Goal: Information Seeking & Learning: Find specific fact

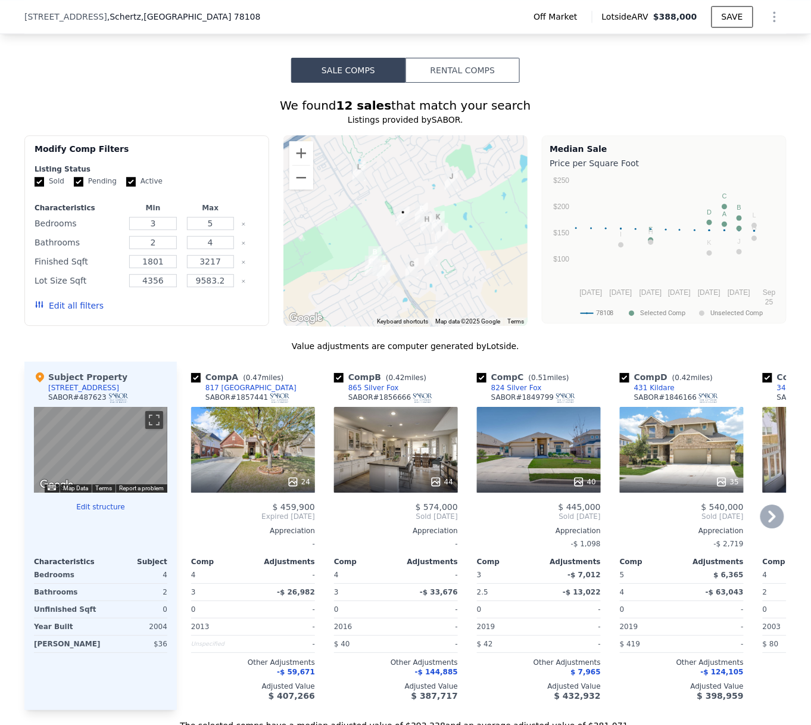
scroll to position [764, 0]
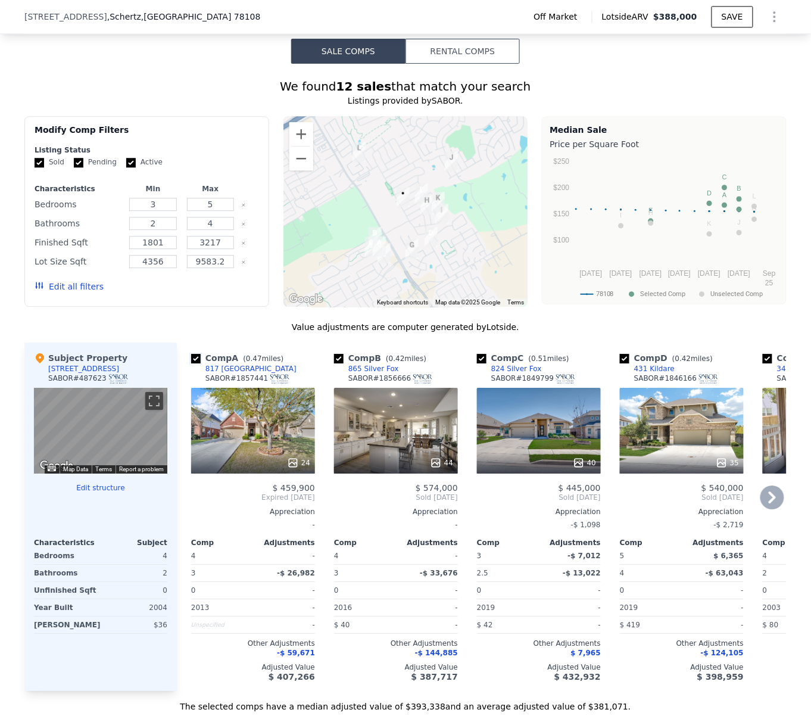
click at [191, 356] on input "checkbox" at bounding box center [196, 359] width 10 height 10
checkbox input "false"
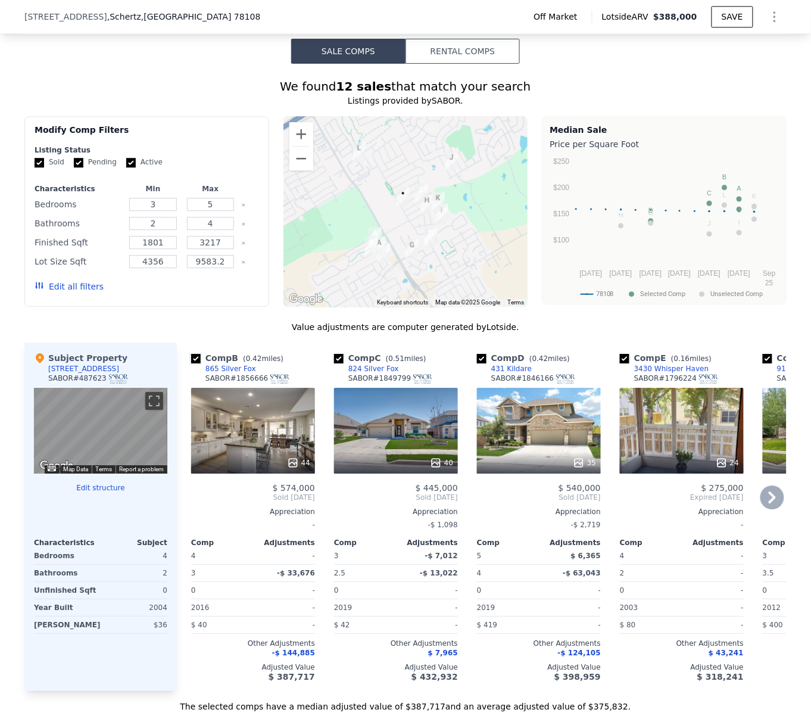
click at [191, 356] on input "checkbox" at bounding box center [196, 359] width 10 height 10
checkbox input "false"
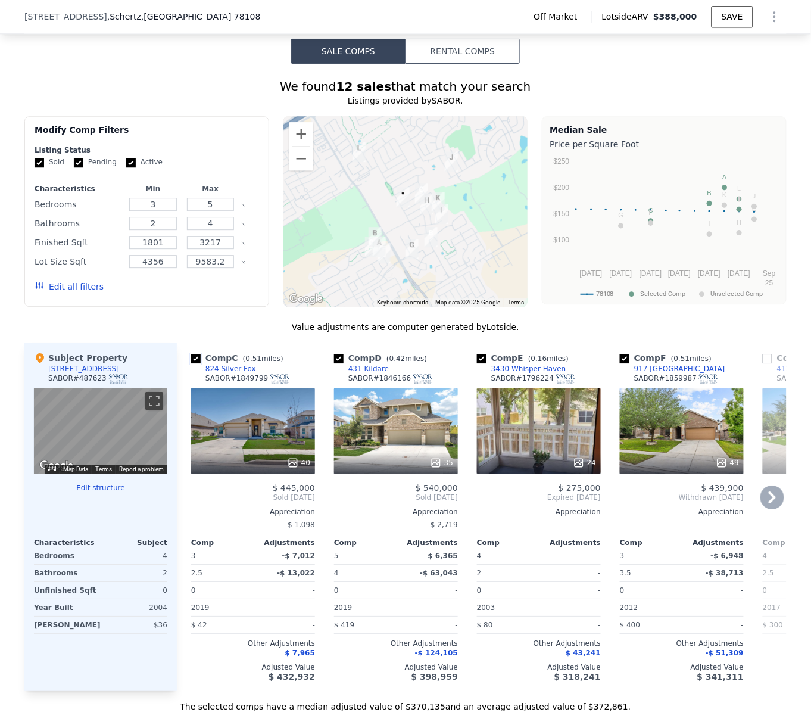
click at [191, 361] on input "checkbox" at bounding box center [196, 359] width 10 height 10
checkbox input "false"
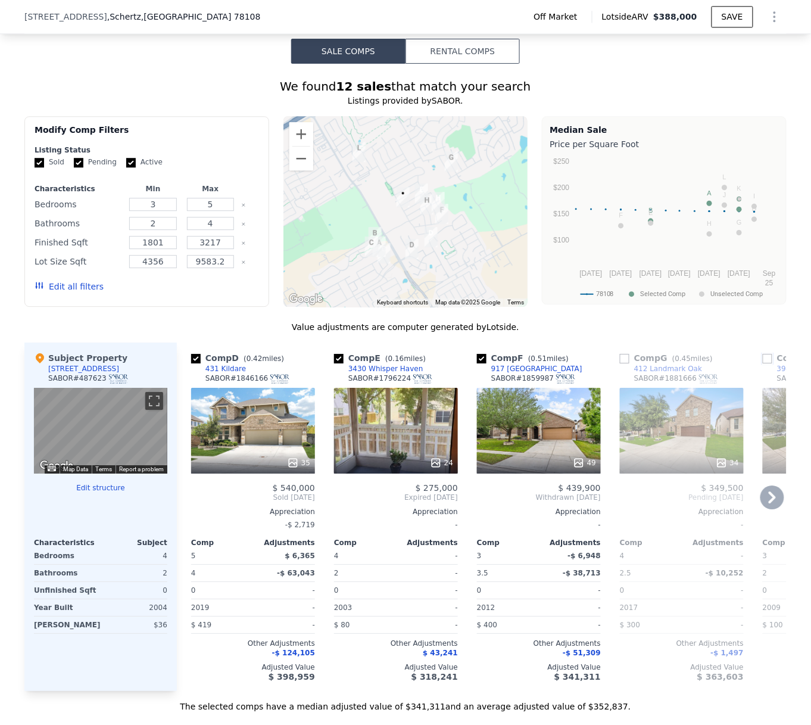
click at [754, 357] on input "checkbox" at bounding box center [768, 359] width 10 height 10
checkbox input "true"
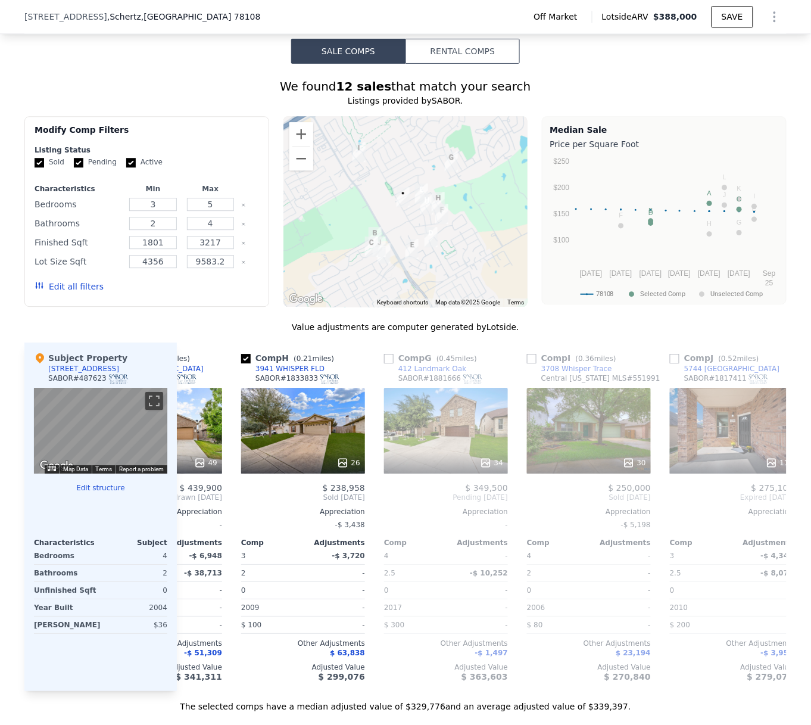
scroll to position [0, 679]
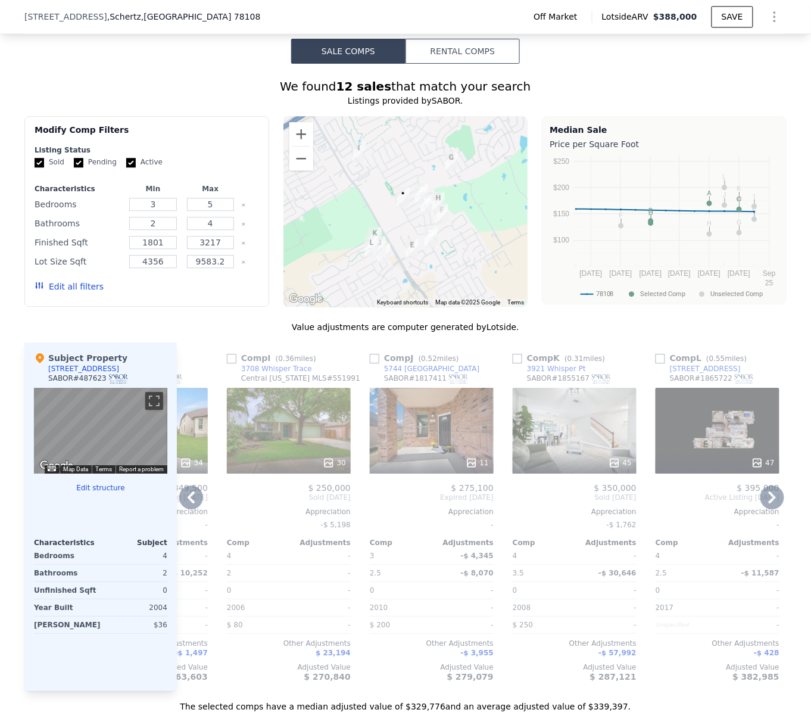
click at [754, 497] on icon at bounding box center [773, 498] width 24 height 24
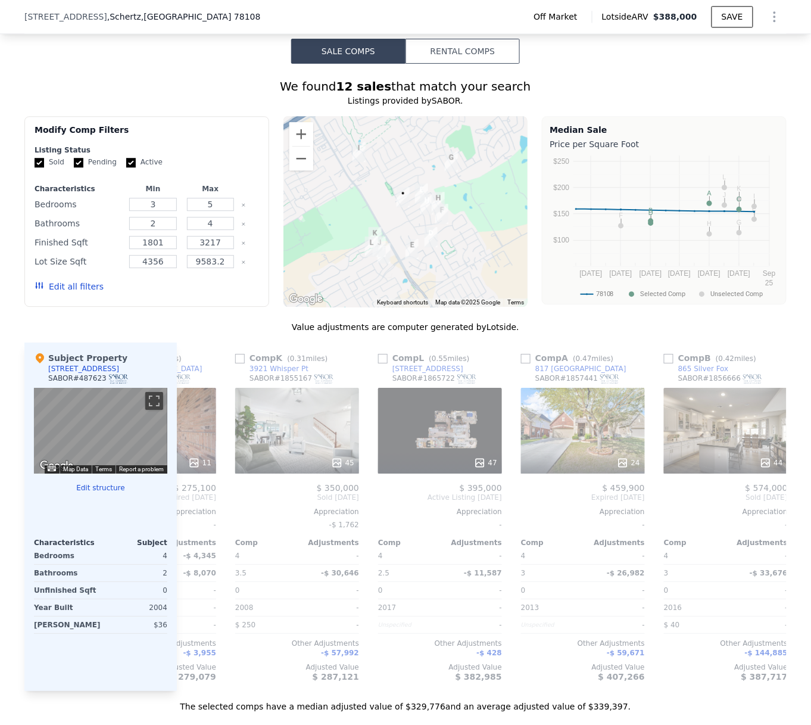
scroll to position [0, 965]
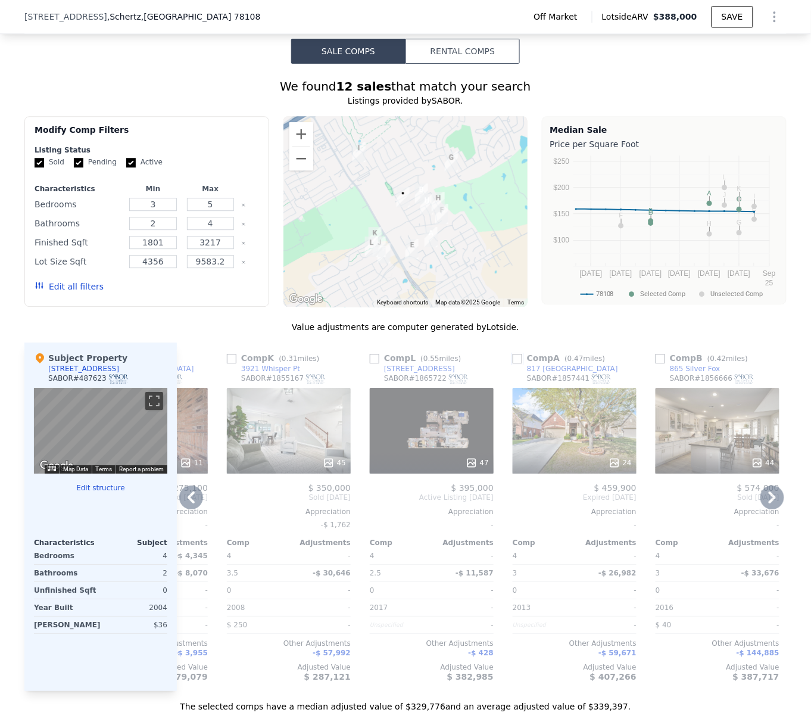
click at [515, 360] on input "checkbox" at bounding box center [518, 359] width 10 height 10
checkbox input "true"
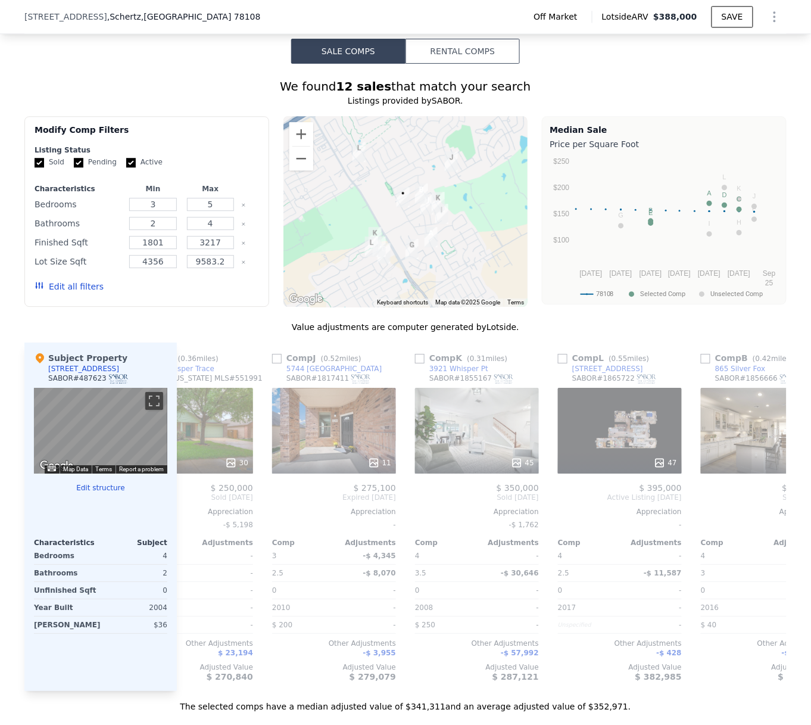
scroll to position [0, 0]
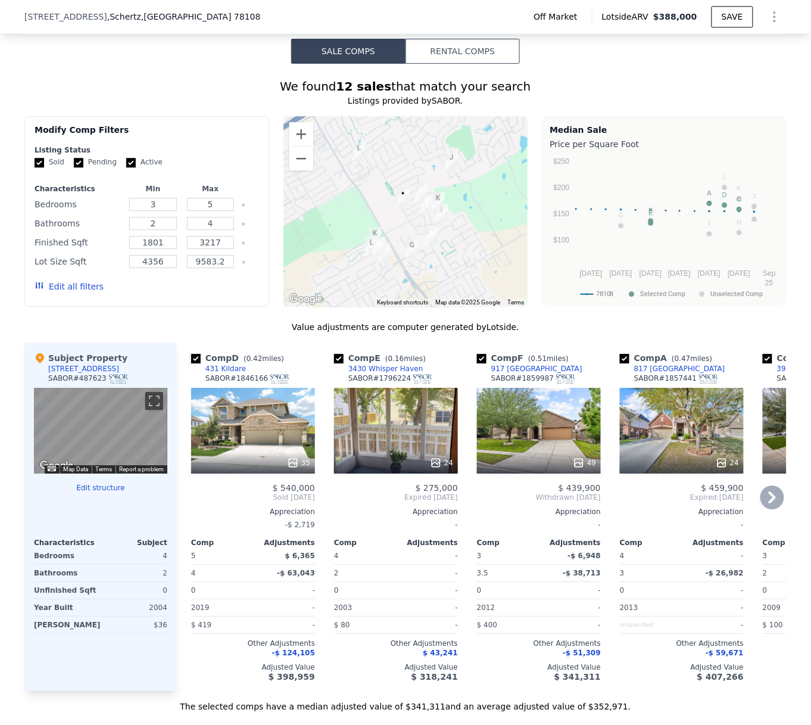
click at [191, 358] on input "checkbox" at bounding box center [196, 359] width 10 height 10
checkbox input "false"
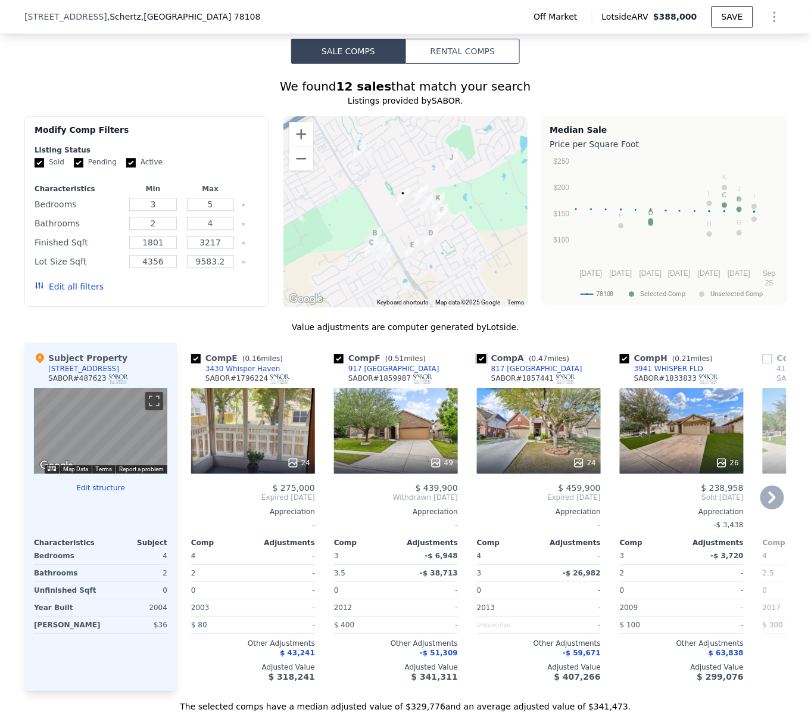
click at [477, 356] on input "checkbox" at bounding box center [482, 359] width 10 height 10
checkbox input "false"
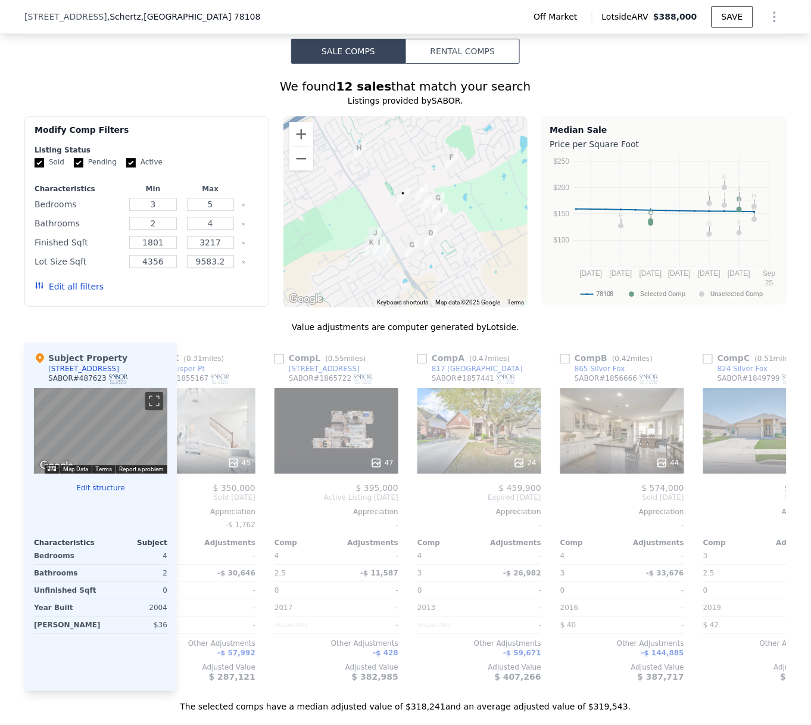
scroll to position [0, 982]
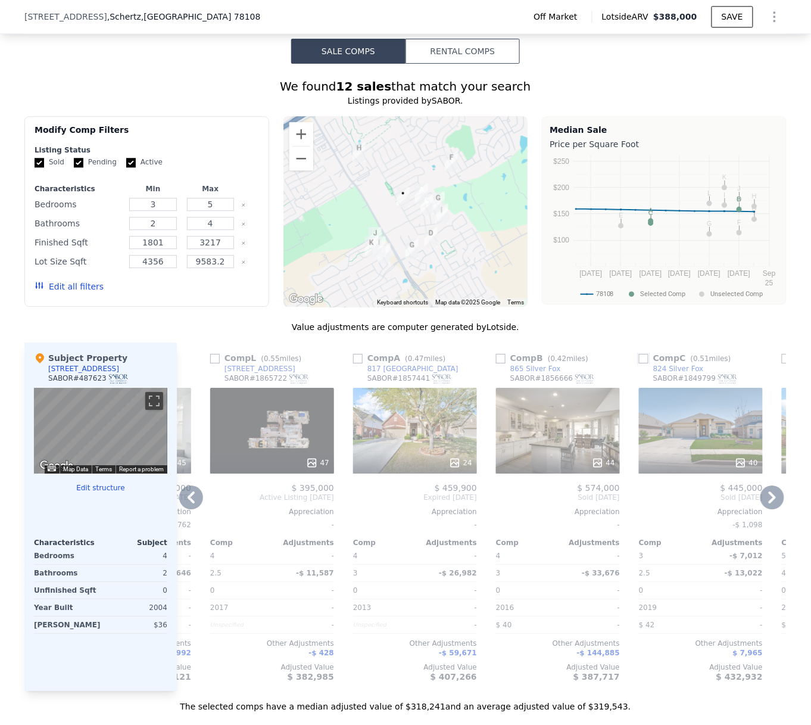
click at [639, 361] on input "checkbox" at bounding box center [644, 359] width 10 height 10
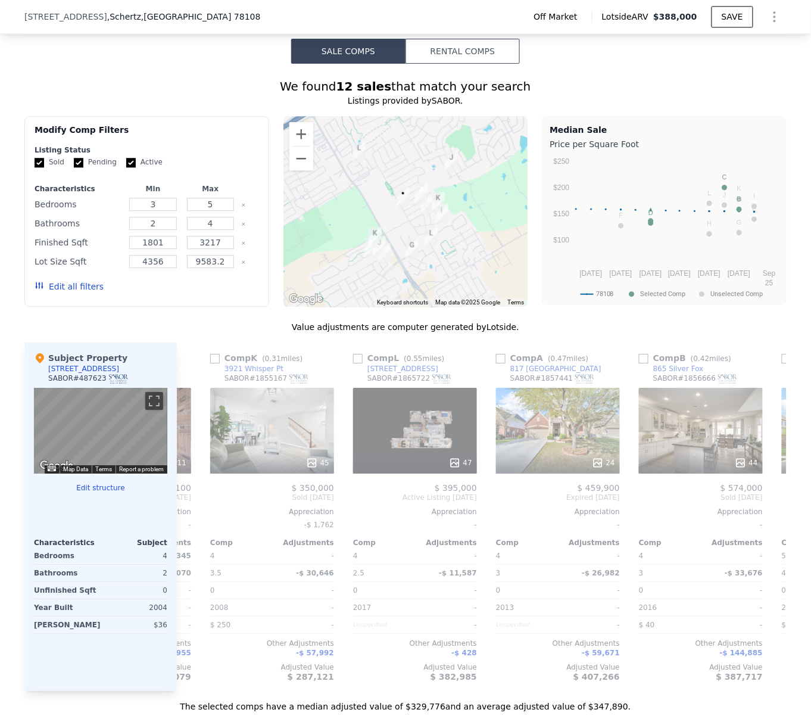
scroll to position [0, 0]
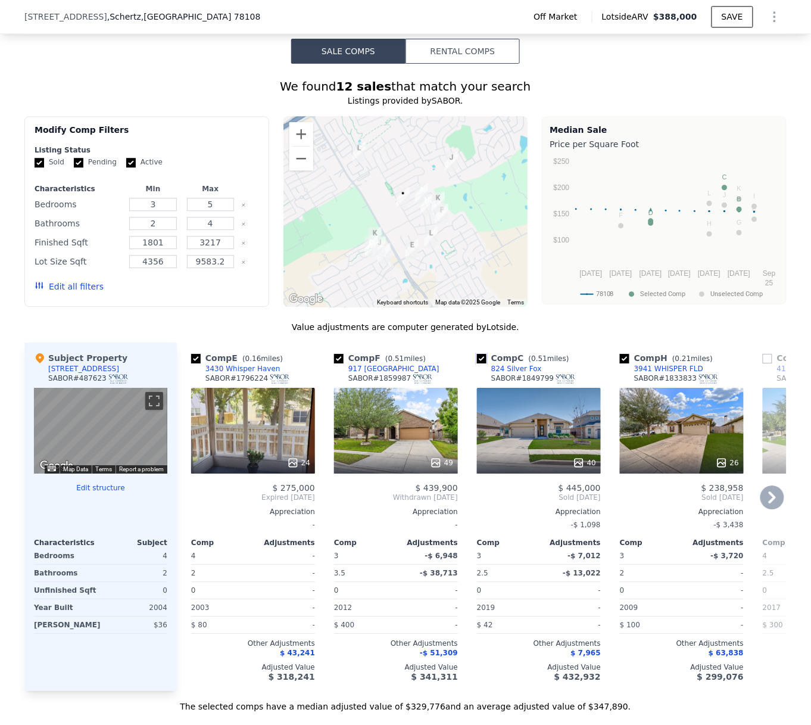
click at [477, 359] on input "checkbox" at bounding box center [482, 359] width 10 height 10
checkbox input "false"
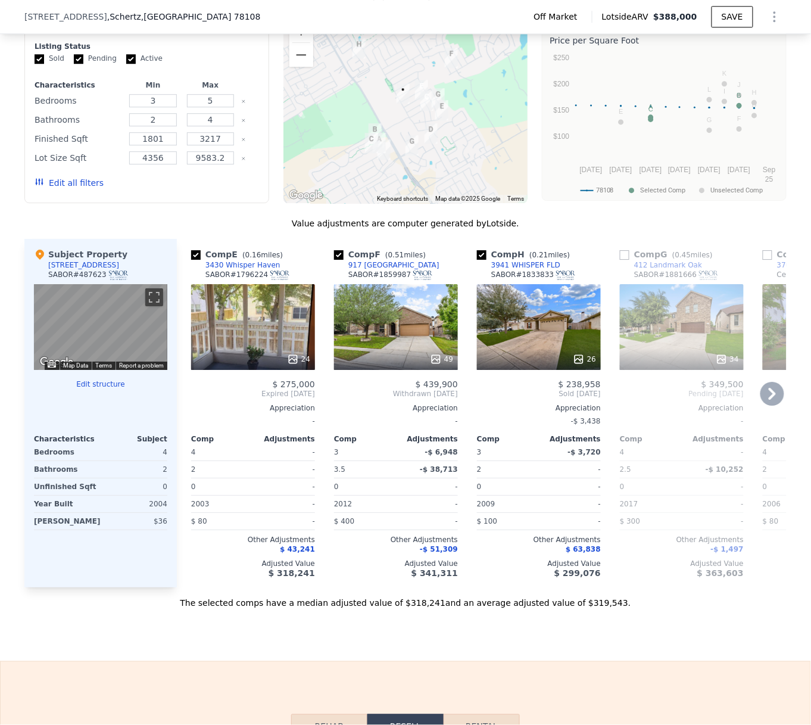
scroll to position [896, 0]
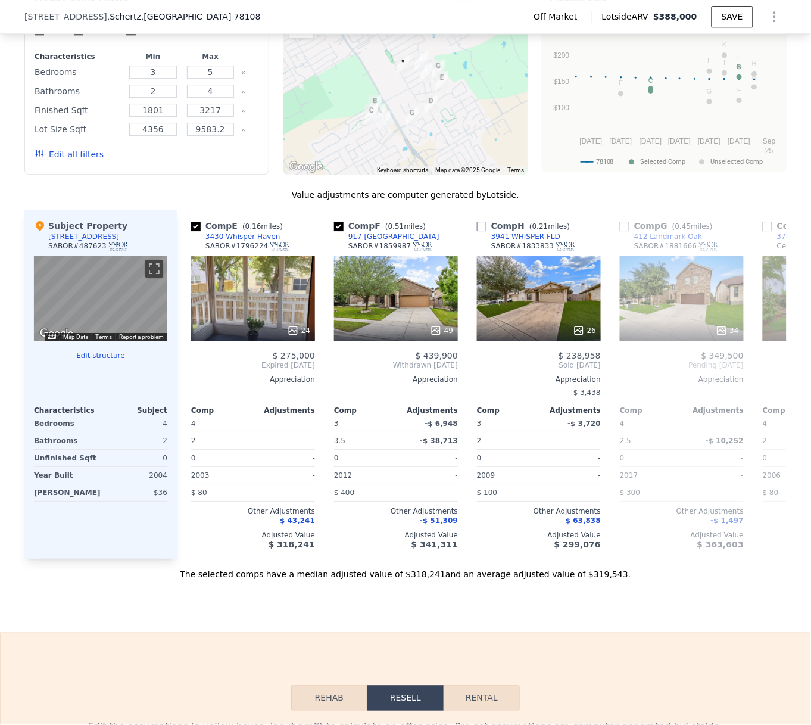
checkbox input "true"
checkbox input "false"
checkbox input "true"
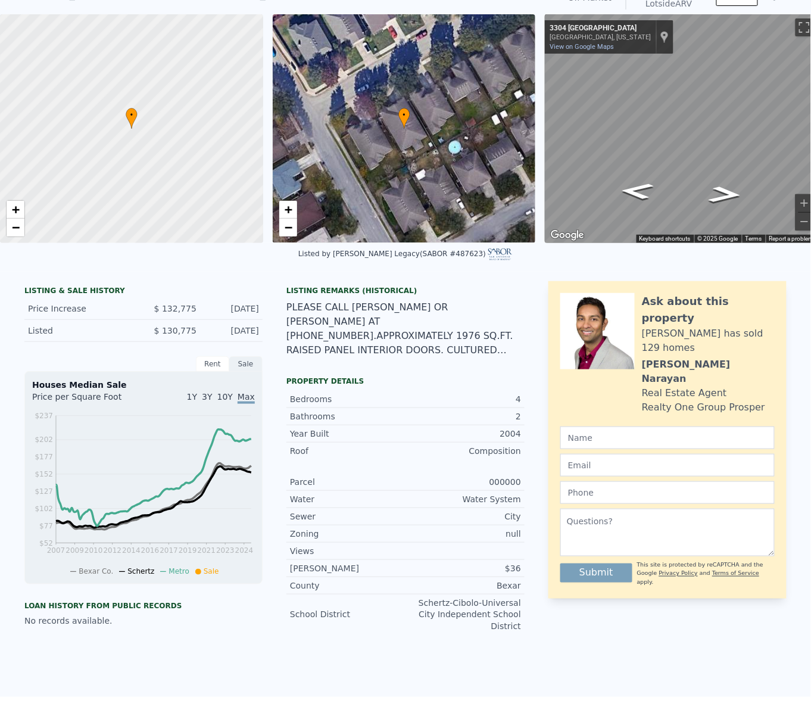
scroll to position [0, 0]
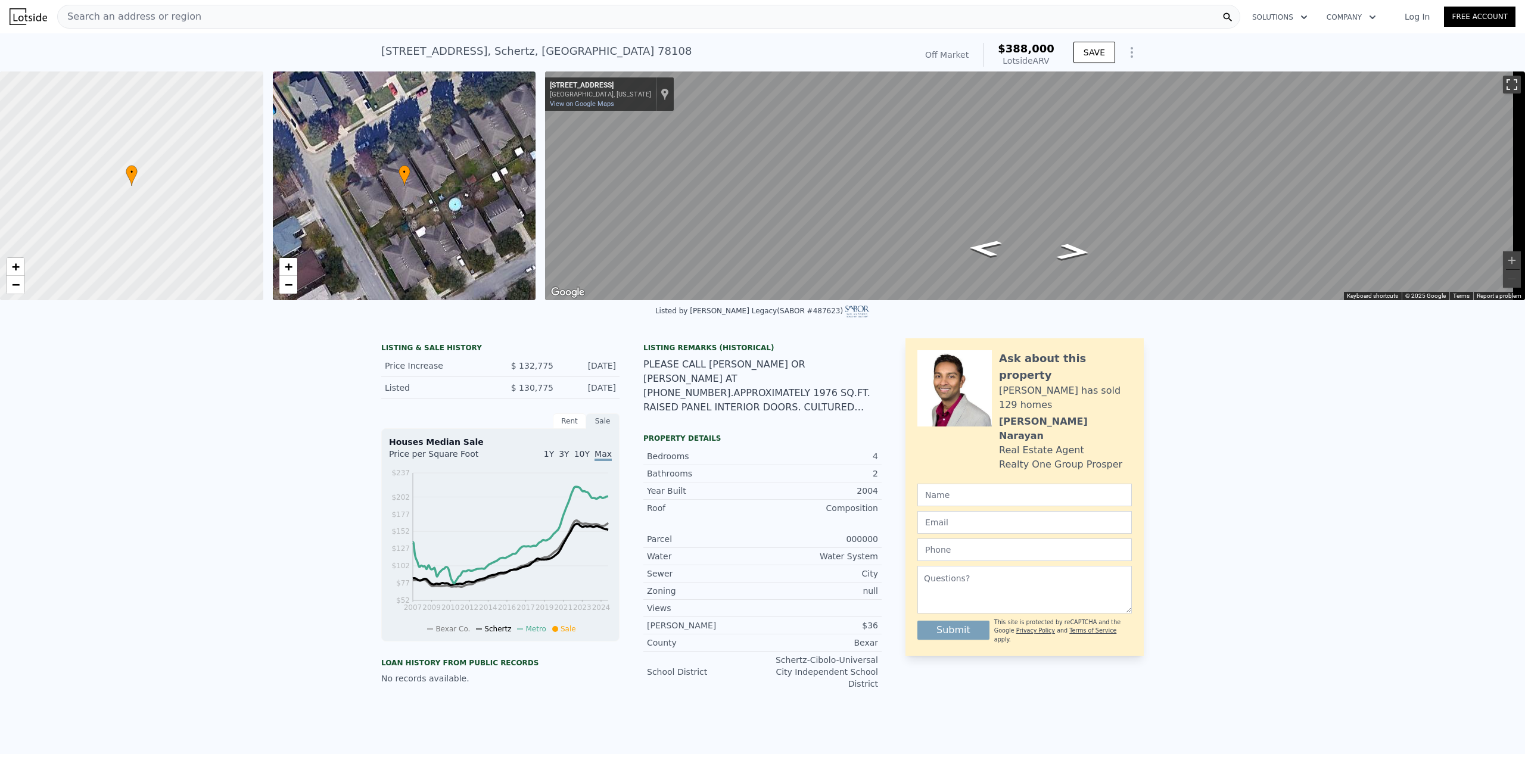
drag, startPoint x: 1494, startPoint y: 85, endPoint x: 1494, endPoint y: 181, distance: 96.5
click at [754, 85] on button "Toggle fullscreen view" at bounding box center [1512, 85] width 18 height 18
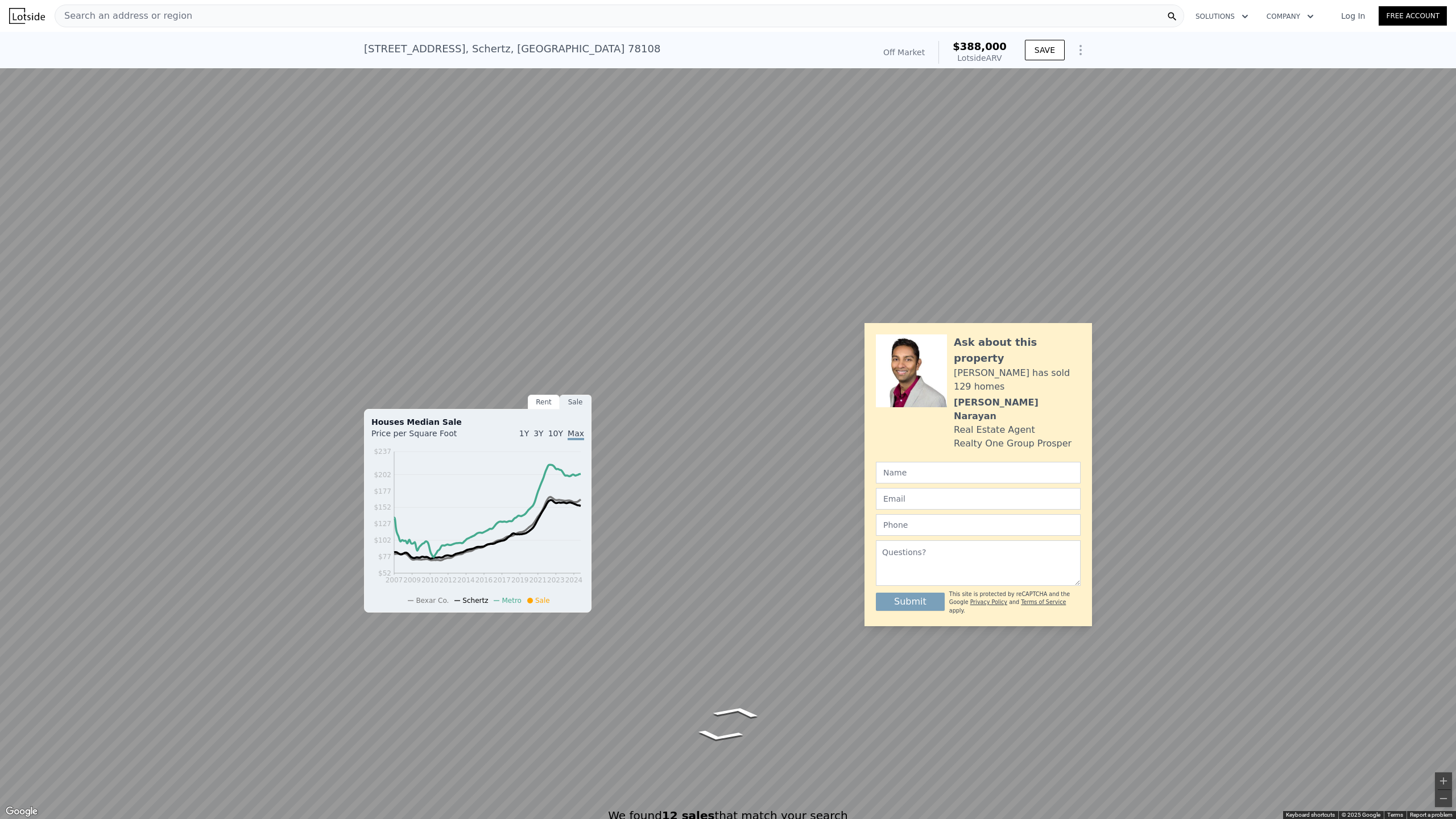
click at [720, 14] on button "Toggle fullscreen view" at bounding box center [1444, 12] width 17 height 17
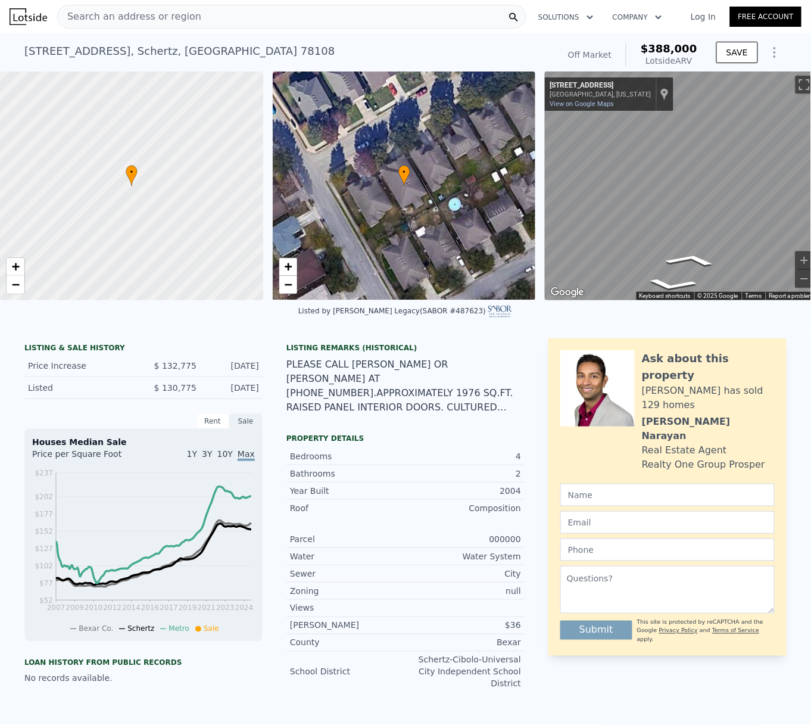
click at [274, 17] on div "Search an address or region" at bounding box center [291, 17] width 469 height 24
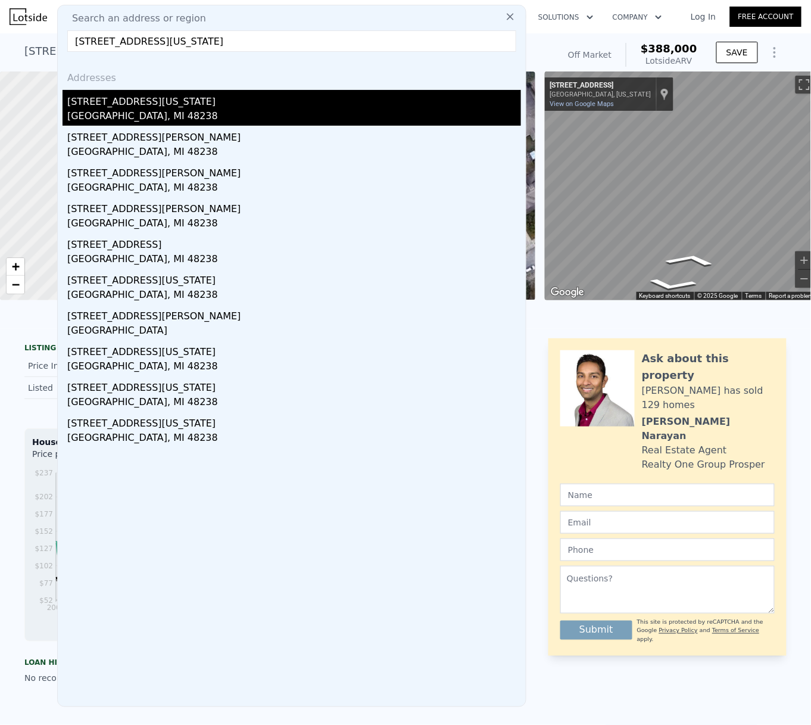
type input "[STREET_ADDRESS][US_STATE]"
click at [86, 115] on div "[GEOGRAPHIC_DATA], MI 48238" at bounding box center [294, 117] width 454 height 17
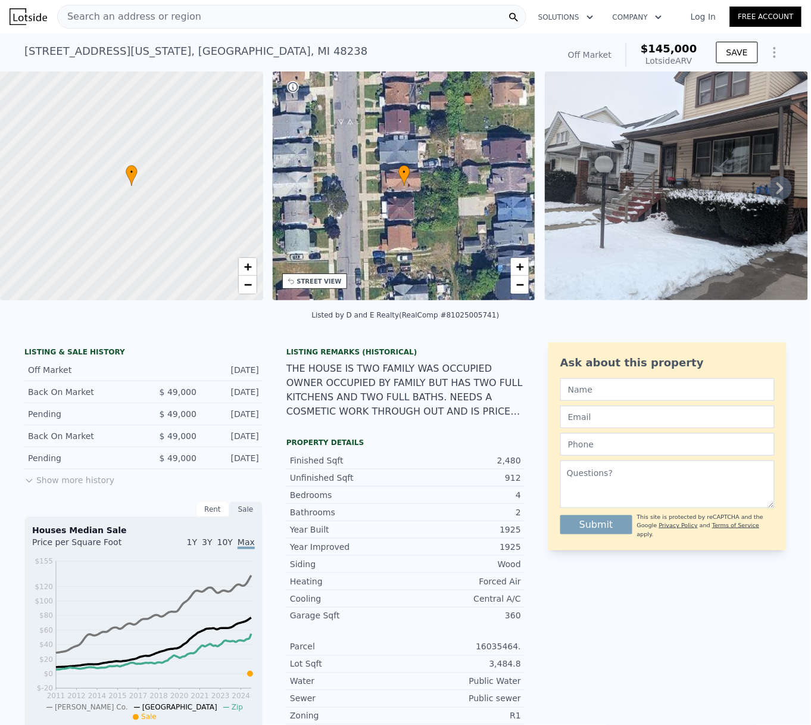
click at [692, 187] on img at bounding box center [676, 185] width 263 height 229
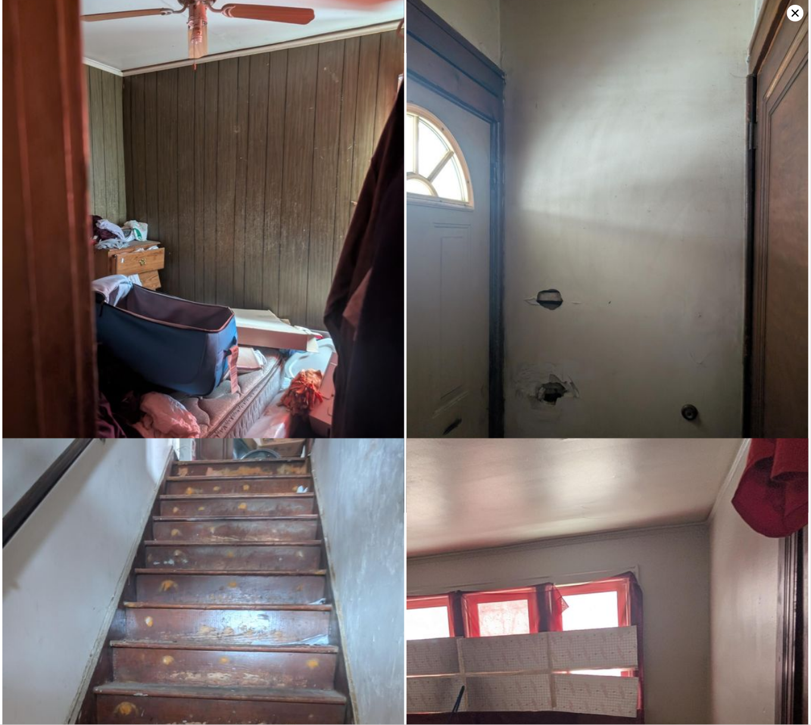
scroll to position [1840, 0]
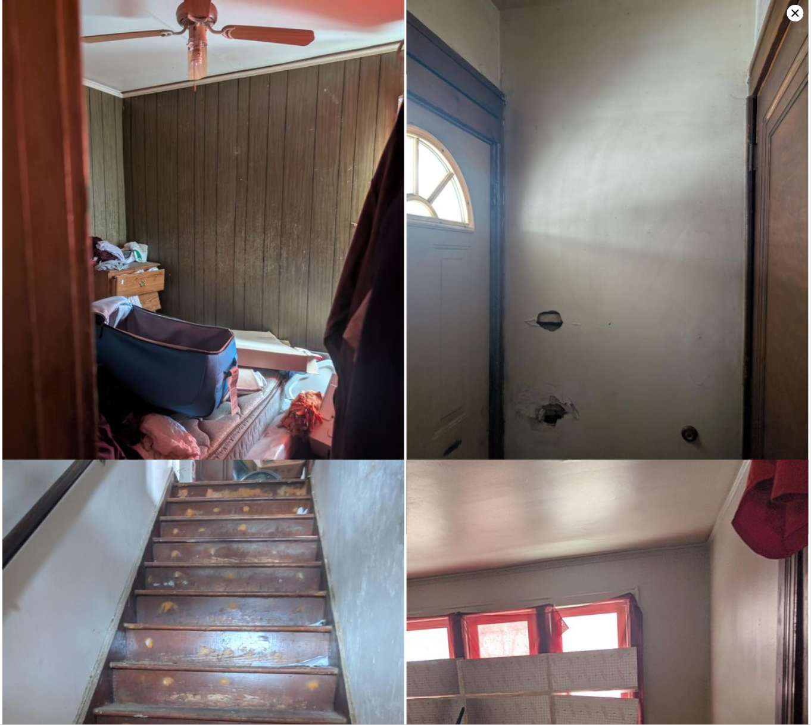
click at [754, 10] on icon at bounding box center [796, 13] width 17 height 17
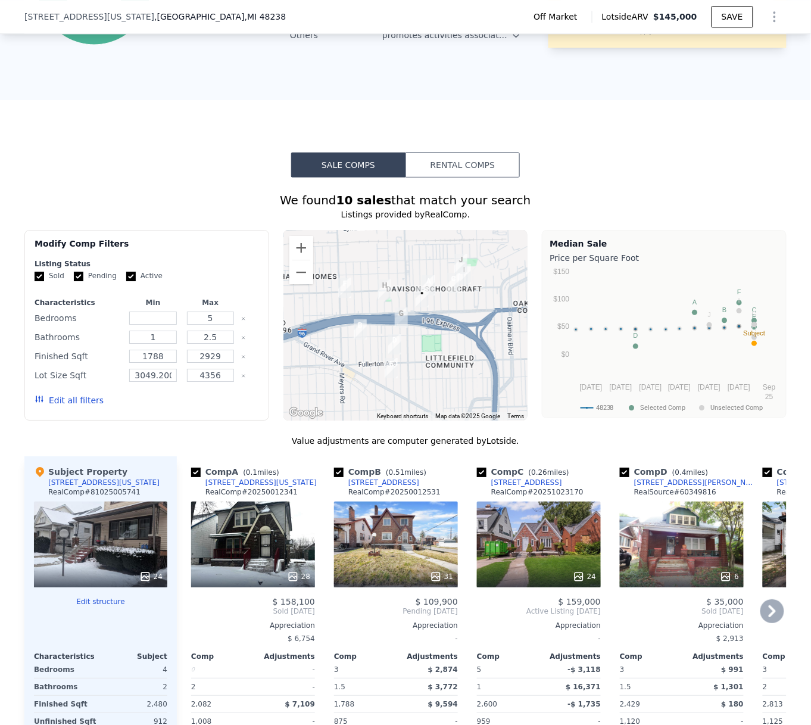
scroll to position [1002, 0]
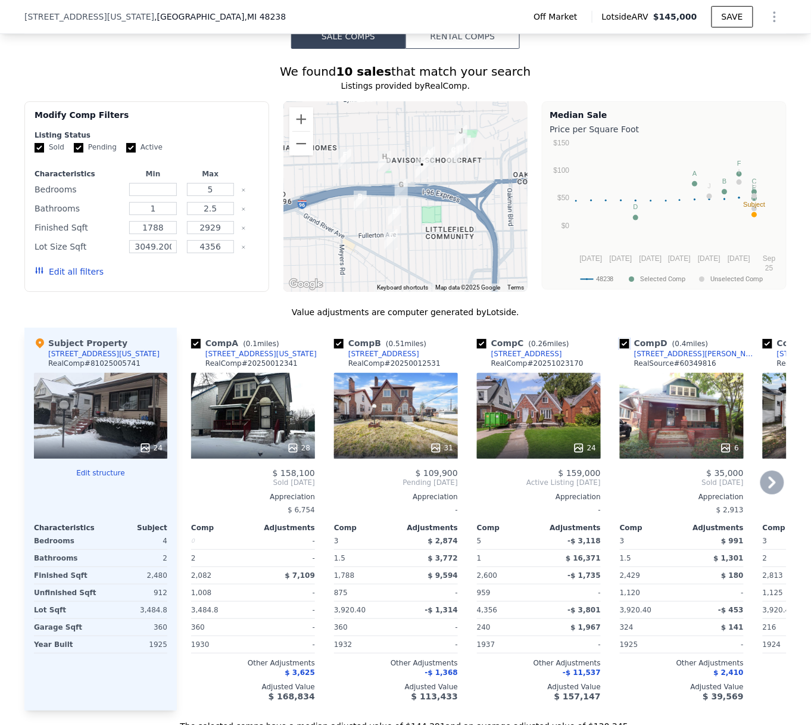
click at [620, 349] on input "checkbox" at bounding box center [625, 344] width 10 height 10
checkbox input "false"
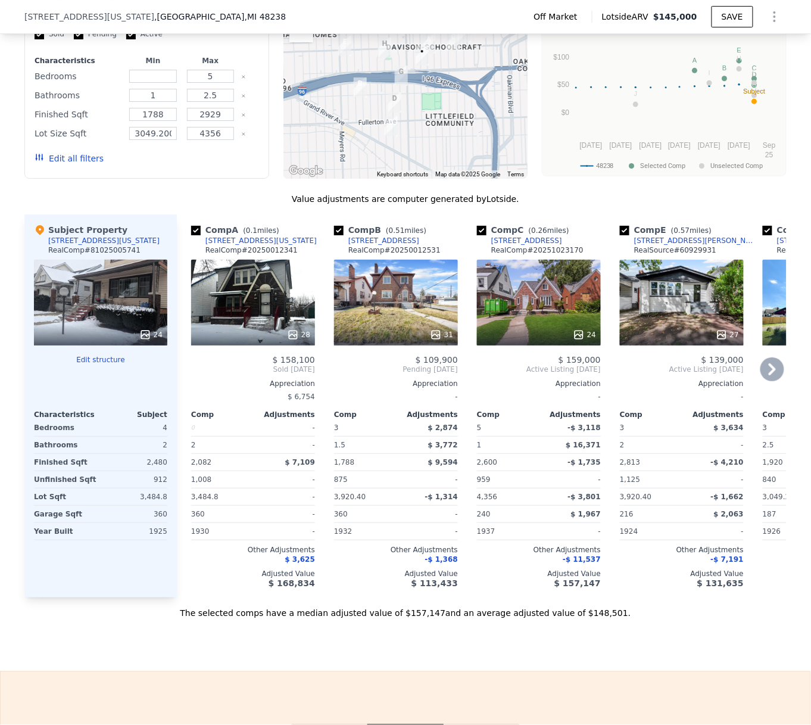
scroll to position [1161, 0]
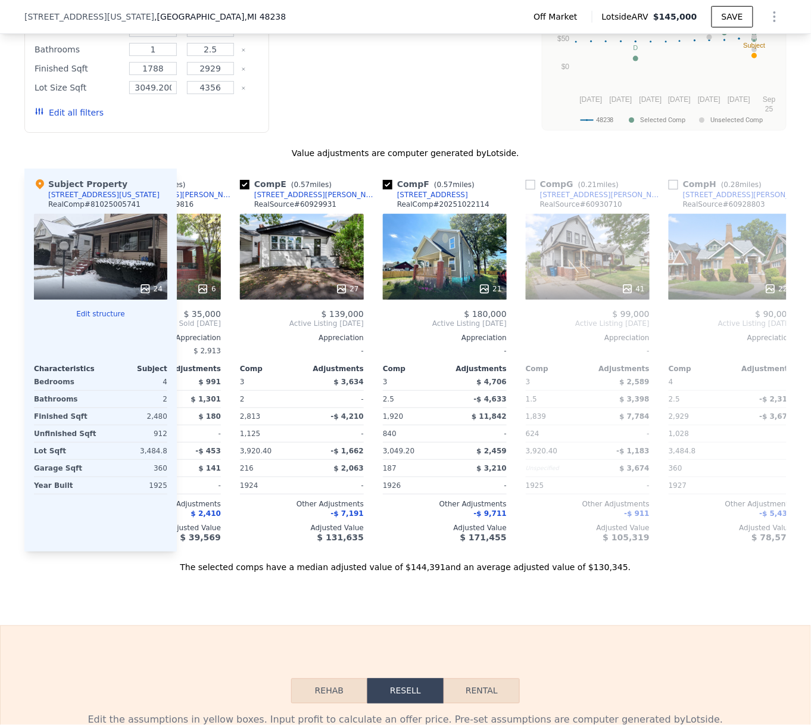
checkbox input "true"
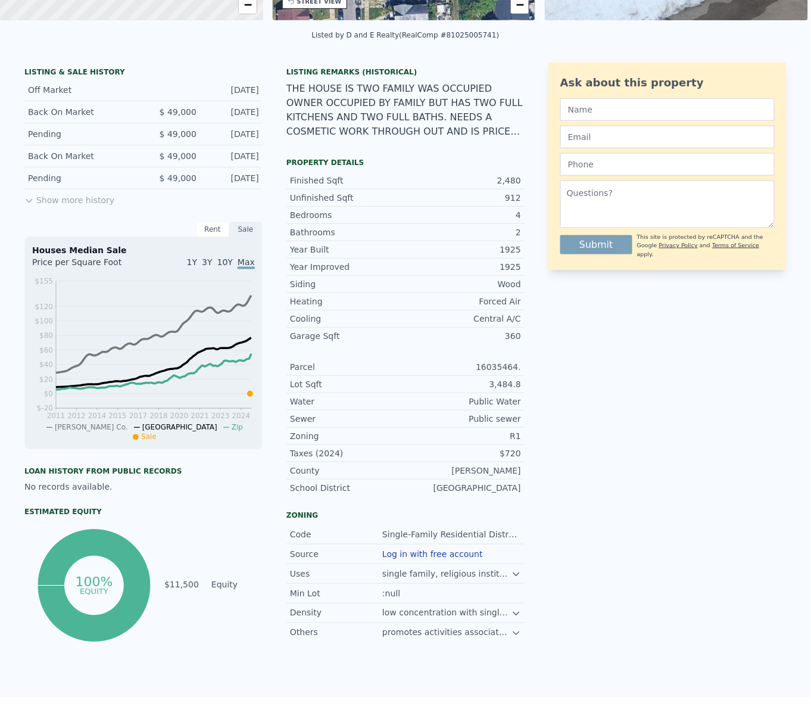
scroll to position [4, 0]
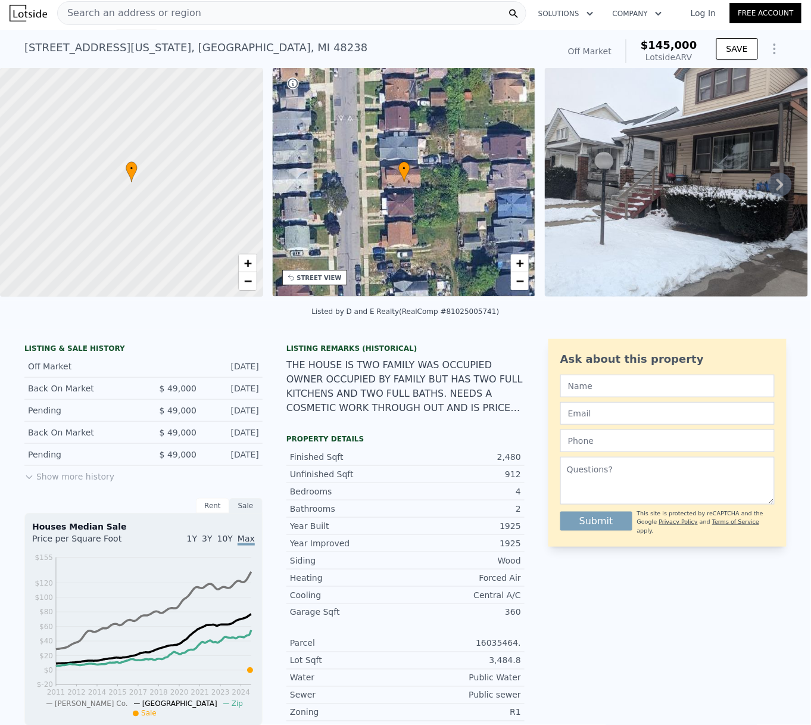
click at [730, 166] on img at bounding box center [676, 182] width 263 height 229
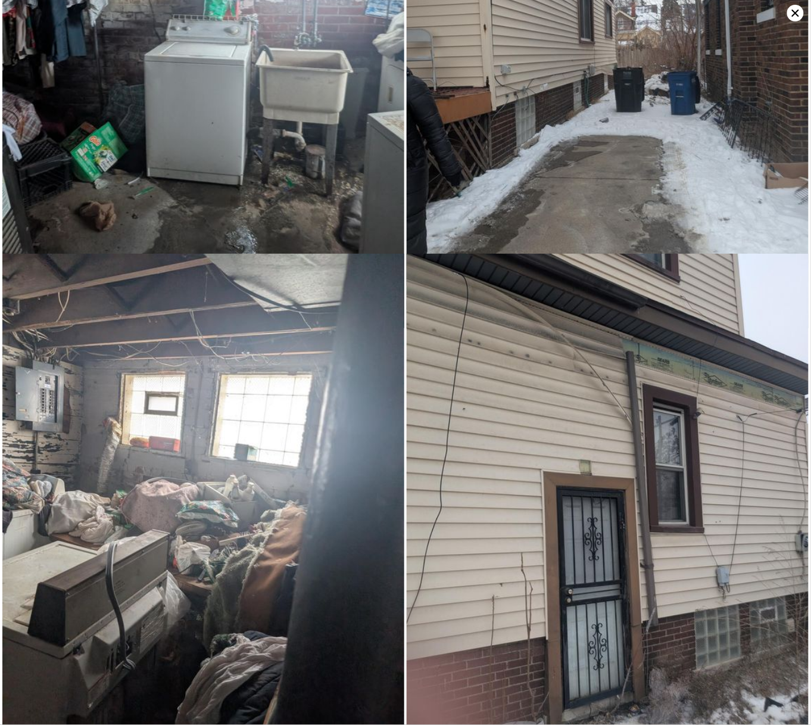
scroll to position [4860, 0]
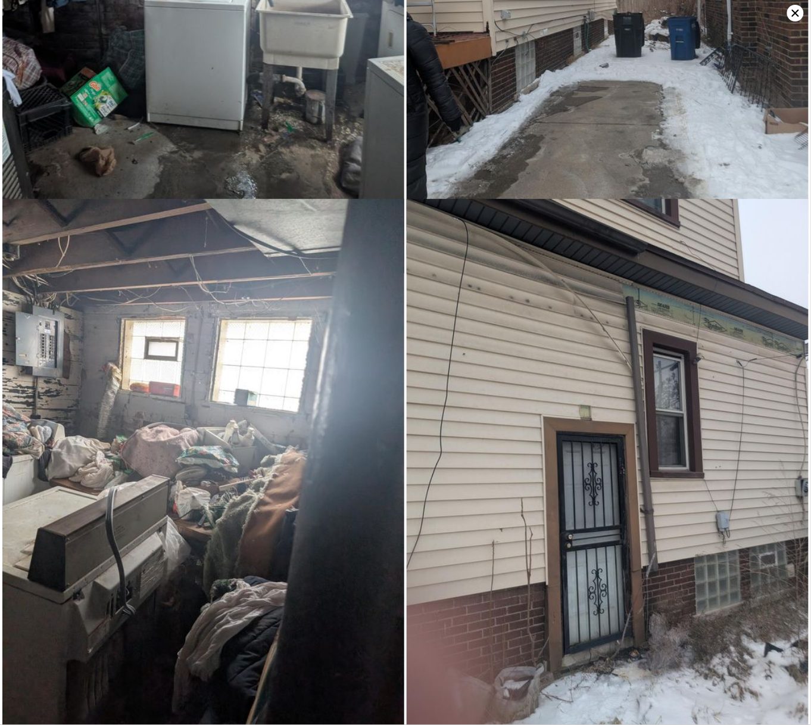
click at [754, 15] on icon at bounding box center [795, 13] width 7 height 7
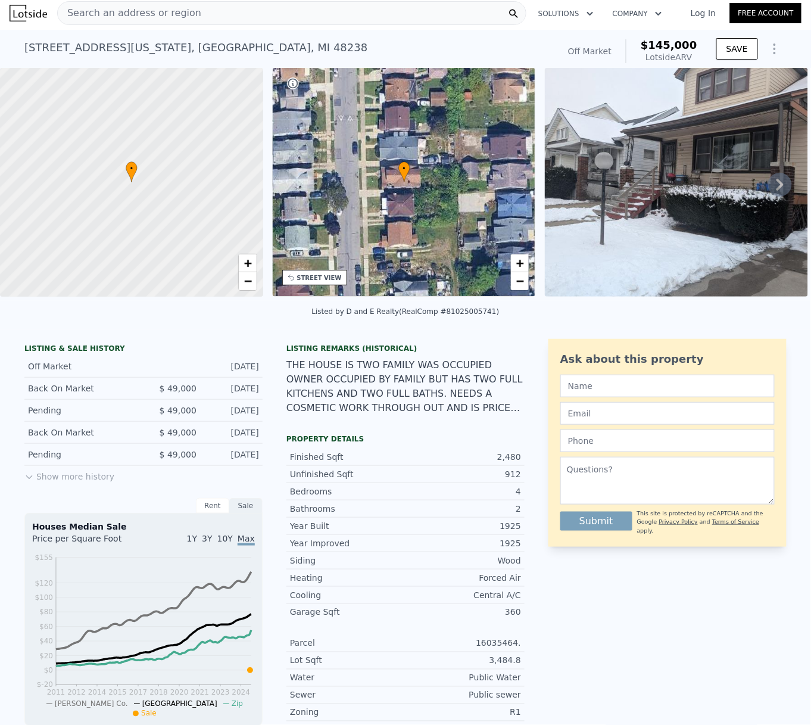
click at [247, 18] on div "Search an address or region" at bounding box center [291, 13] width 469 height 24
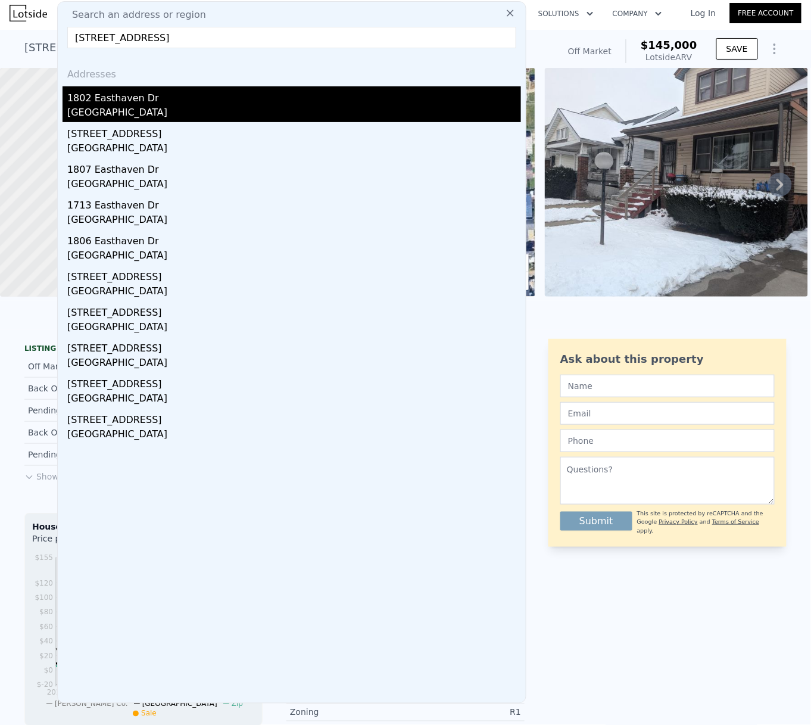
type input "[STREET_ADDRESS]"
click at [122, 113] on div "[GEOGRAPHIC_DATA]" at bounding box center [294, 113] width 454 height 17
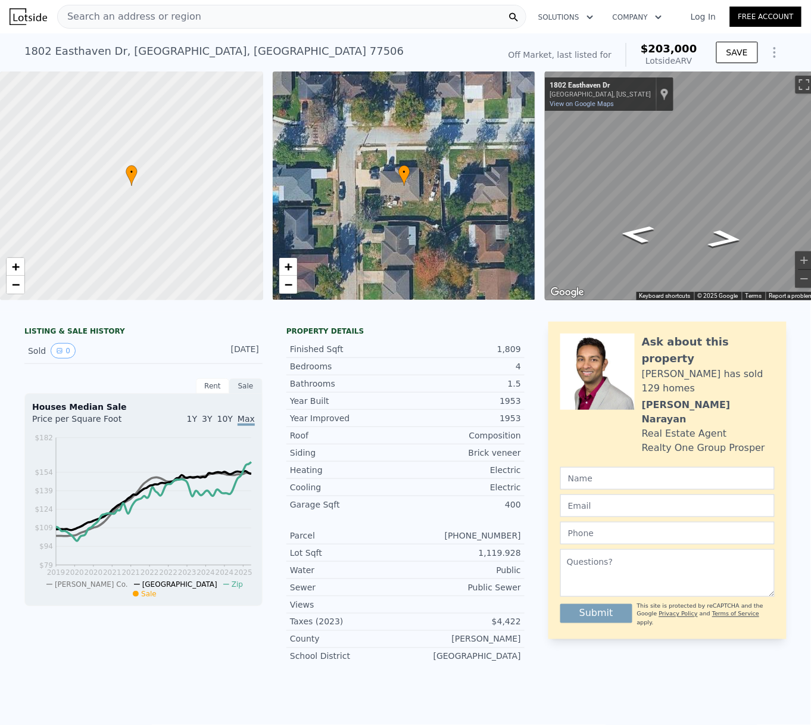
click at [353, 208] on div "• + −" at bounding box center [404, 185] width 263 height 229
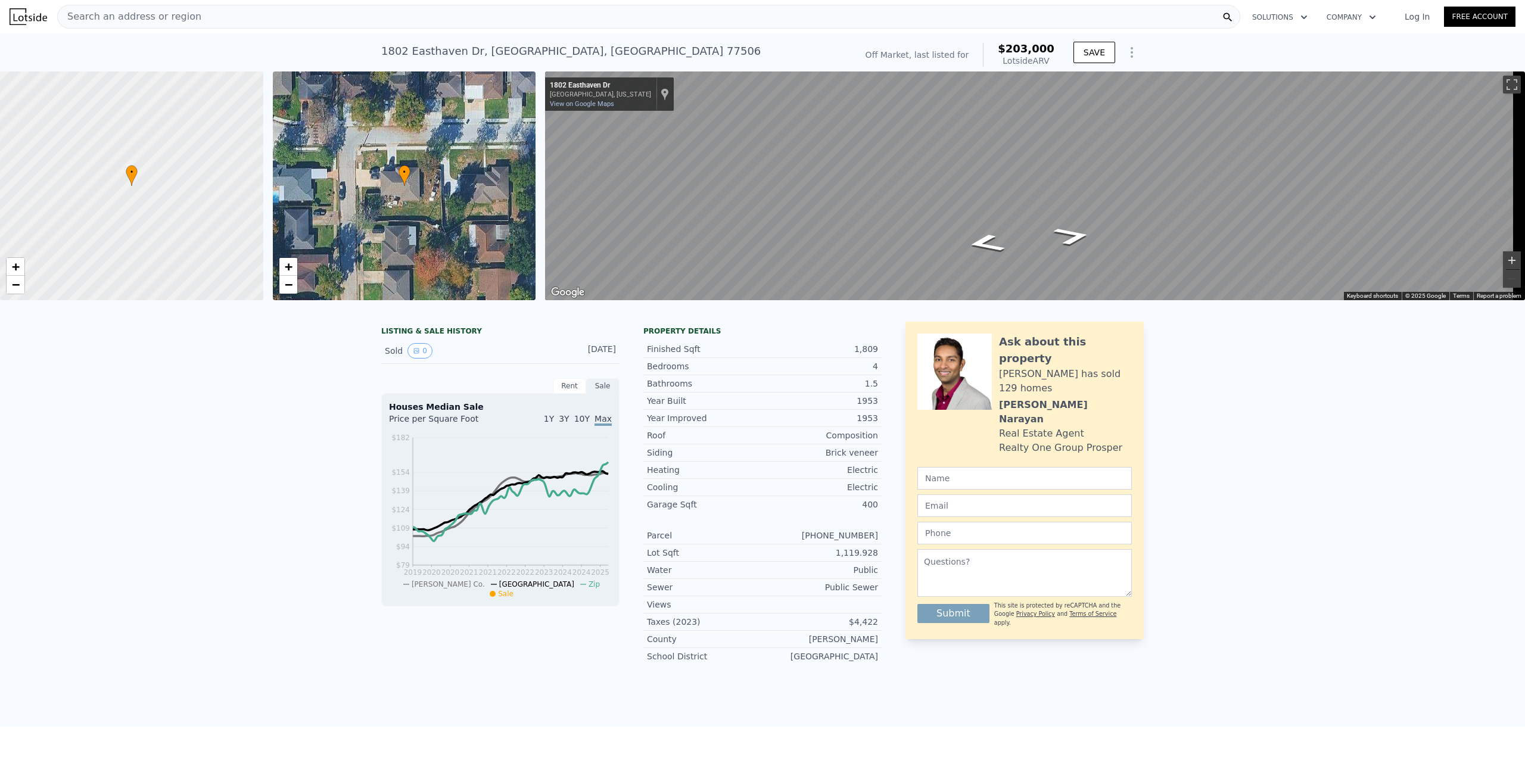
click at [754, 261] on button "Zoom in" at bounding box center [1512, 260] width 18 height 18
click at [754, 277] on button "Zoom out" at bounding box center [1512, 279] width 18 height 18
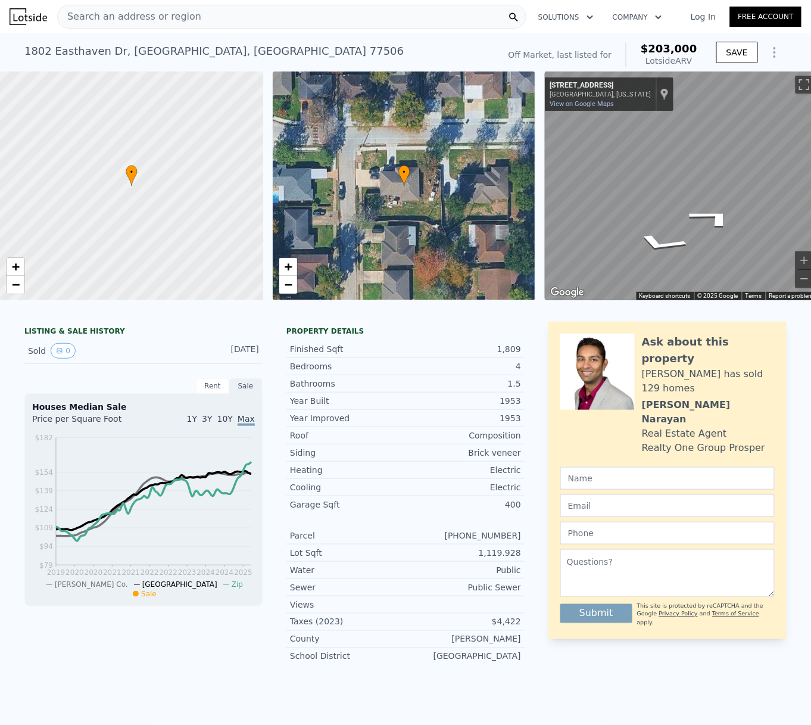
scroll to position [0, 23]
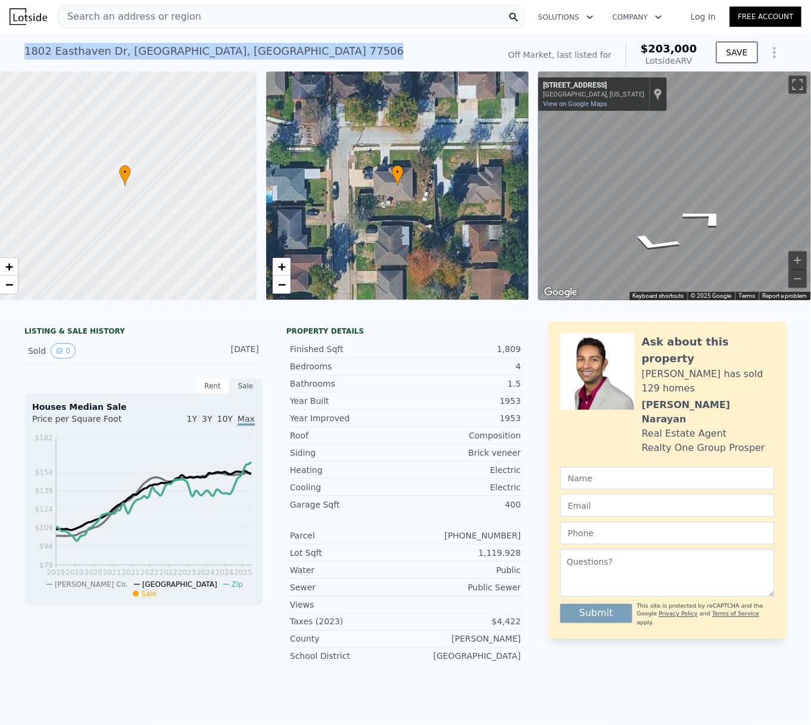
drag, startPoint x: 220, startPoint y: 45, endPoint x: 20, endPoint y: 46, distance: 200.2
click at [24, 46] on div "[STREET_ADDRESS] No sales on record (~ARV $203k )" at bounding box center [259, 54] width 470 height 33
copy div "[STREET_ADDRESS]"
